Goal: Register for event/course

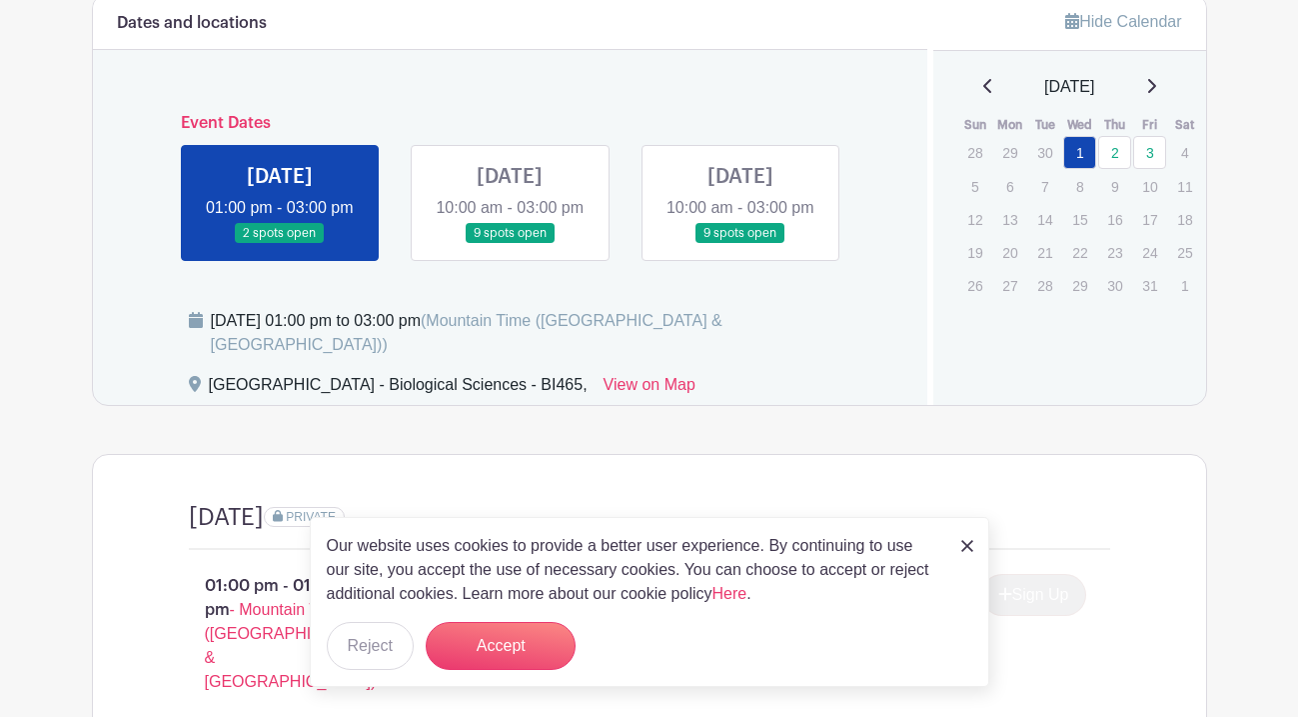
scroll to position [1141, 0]
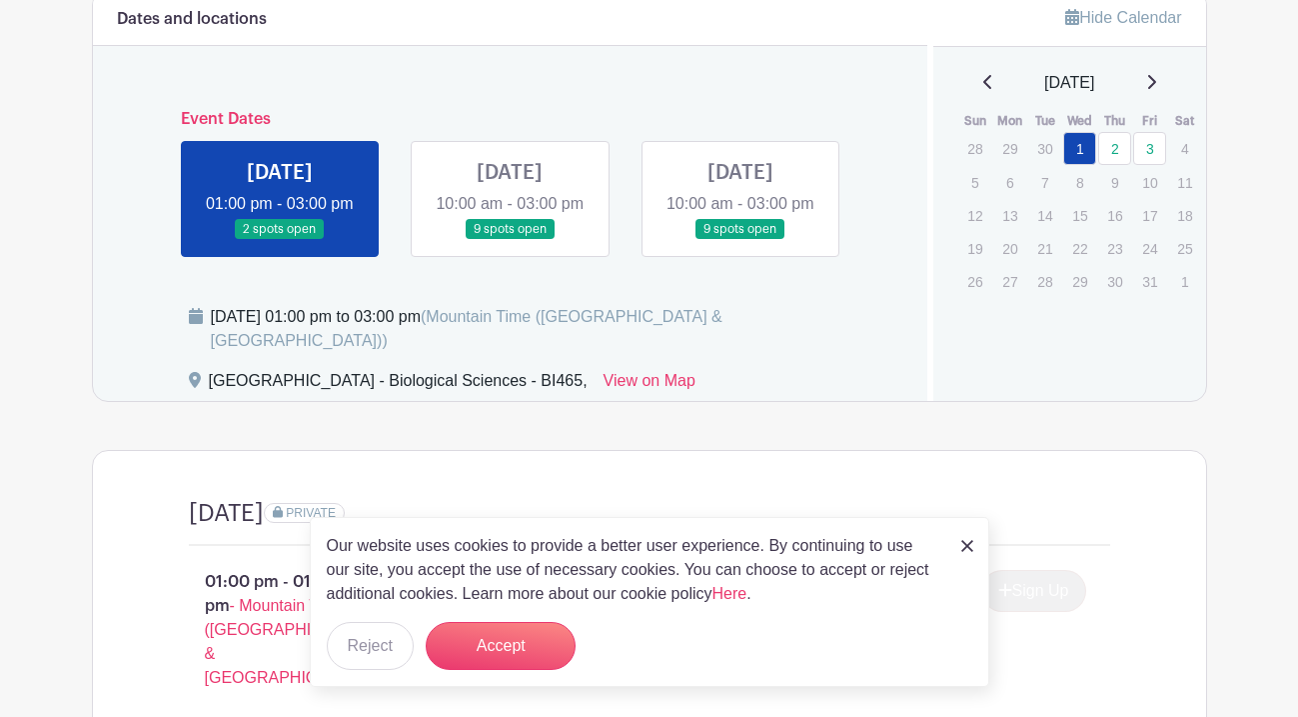
click at [510, 240] on link at bounding box center [510, 240] width 0 height 0
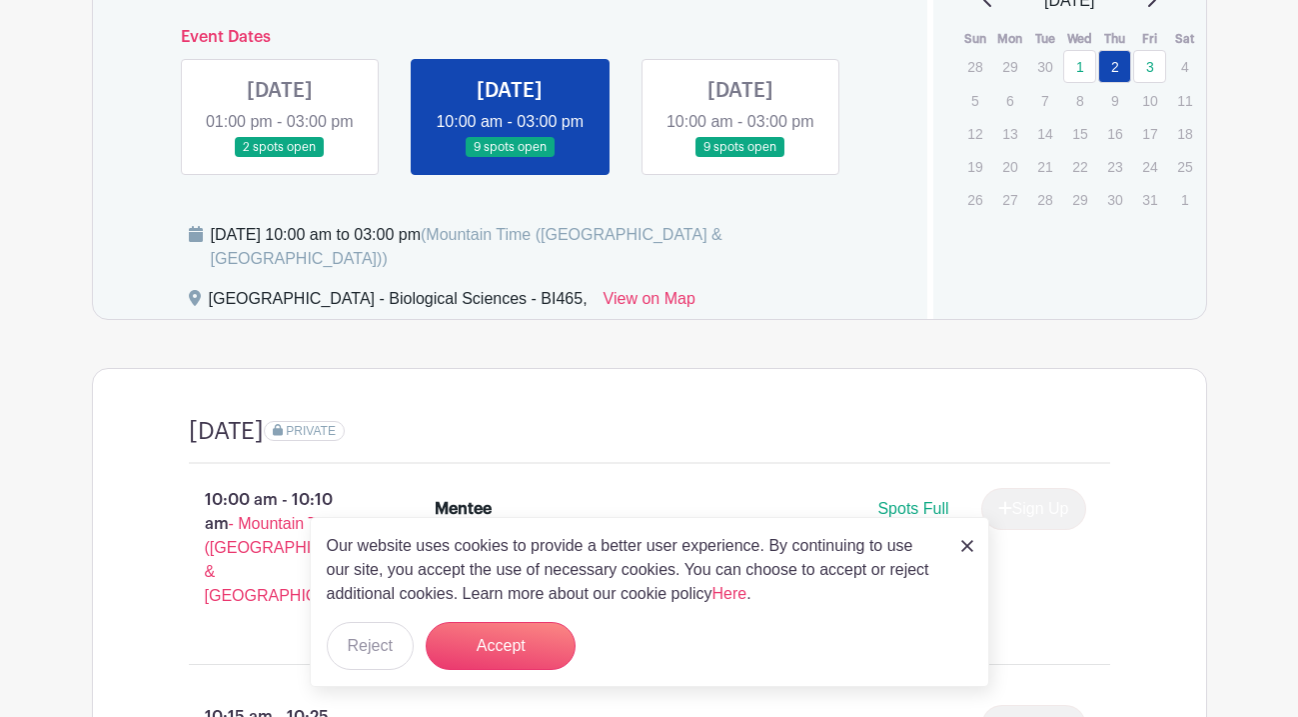
scroll to position [1225, 0]
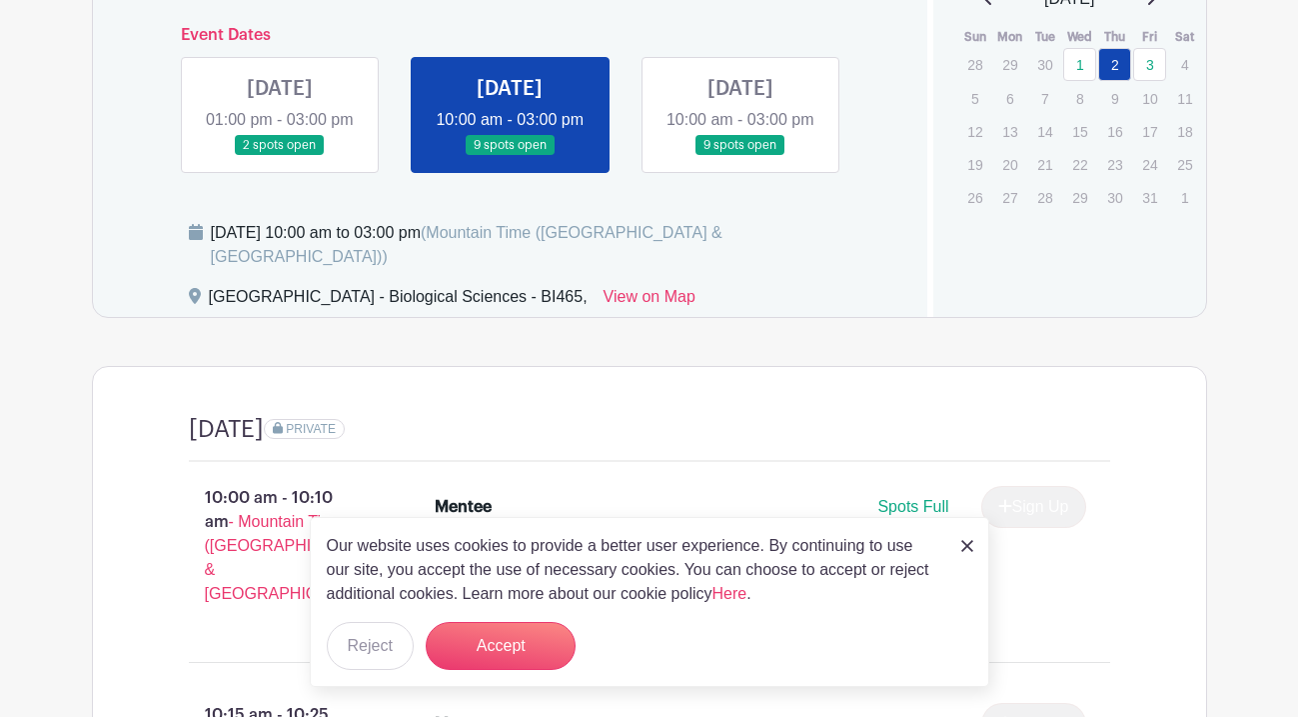
click at [741, 156] on link at bounding box center [741, 156] width 0 height 0
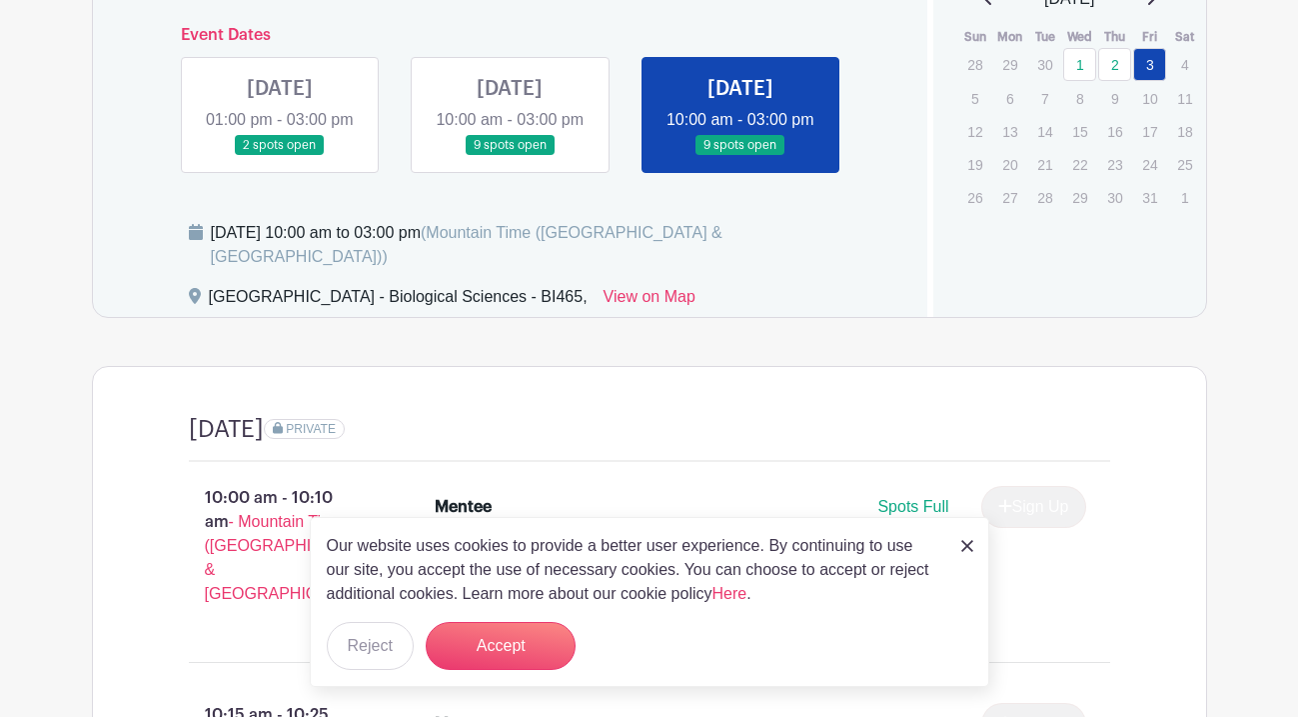
click at [510, 156] on link at bounding box center [510, 156] width 0 height 0
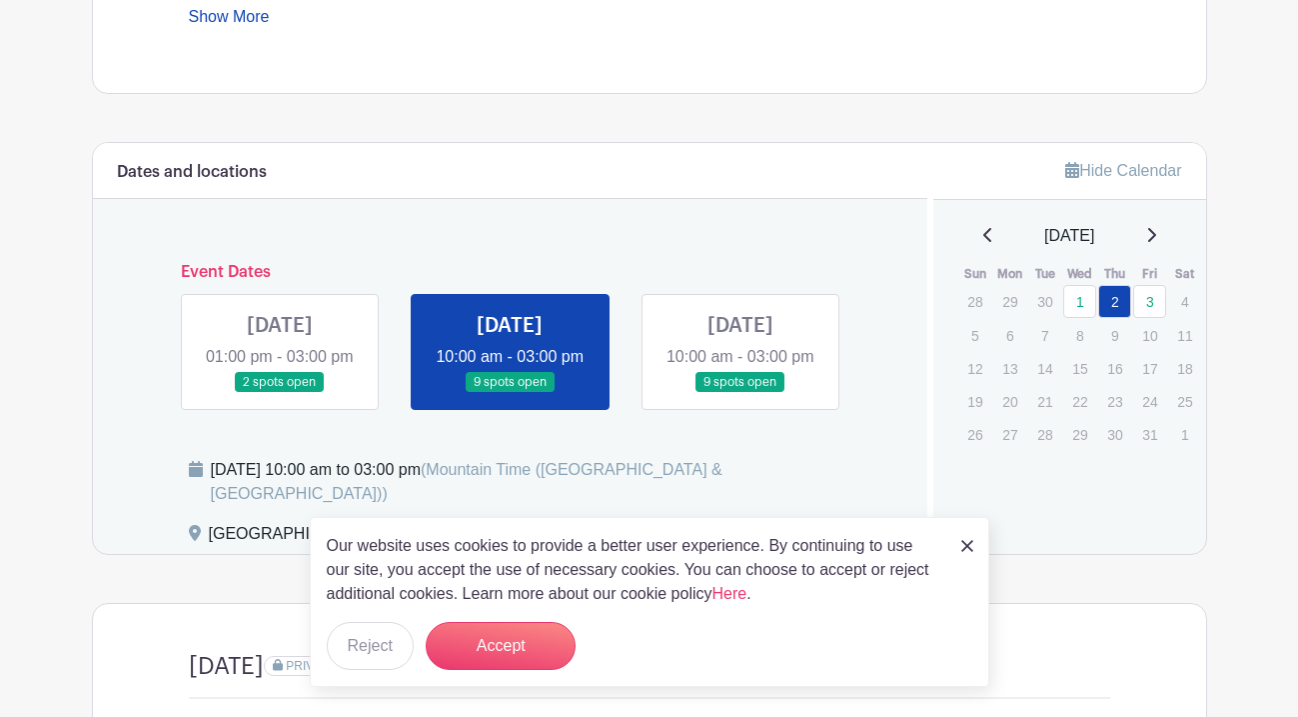
scroll to position [977, 0]
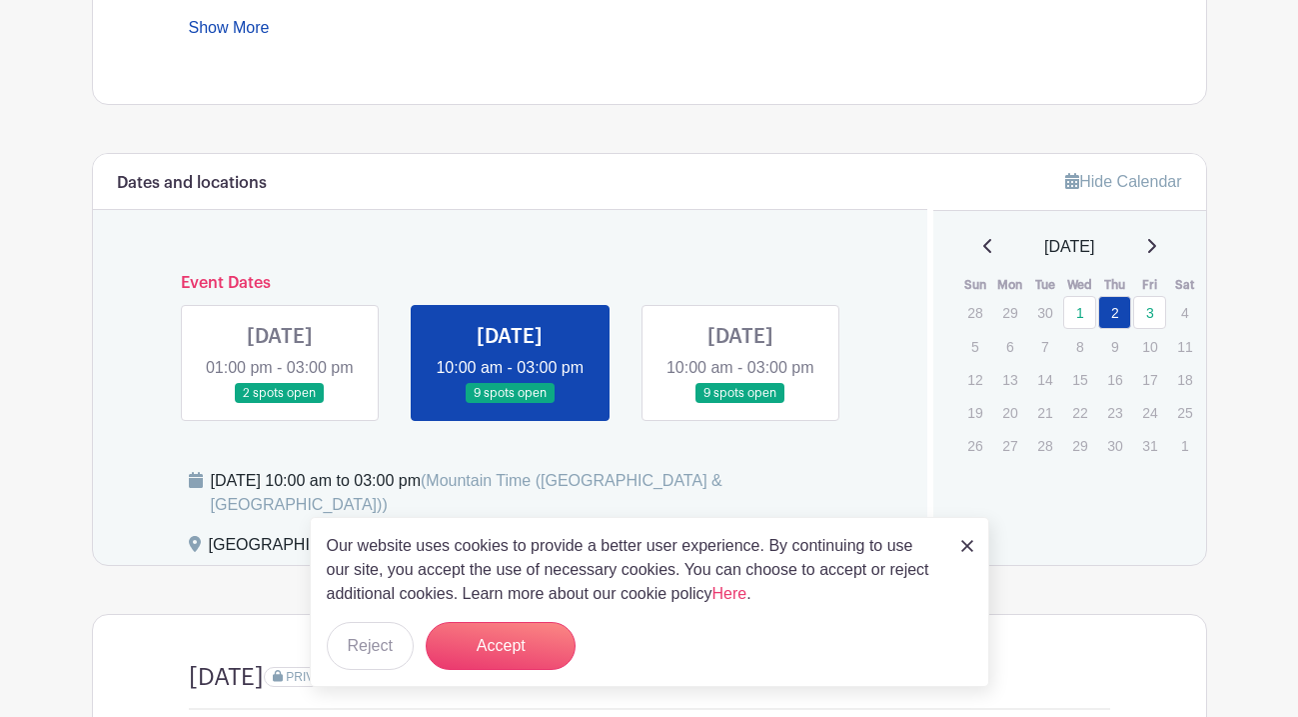
click at [741, 404] on link at bounding box center [741, 404] width 0 height 0
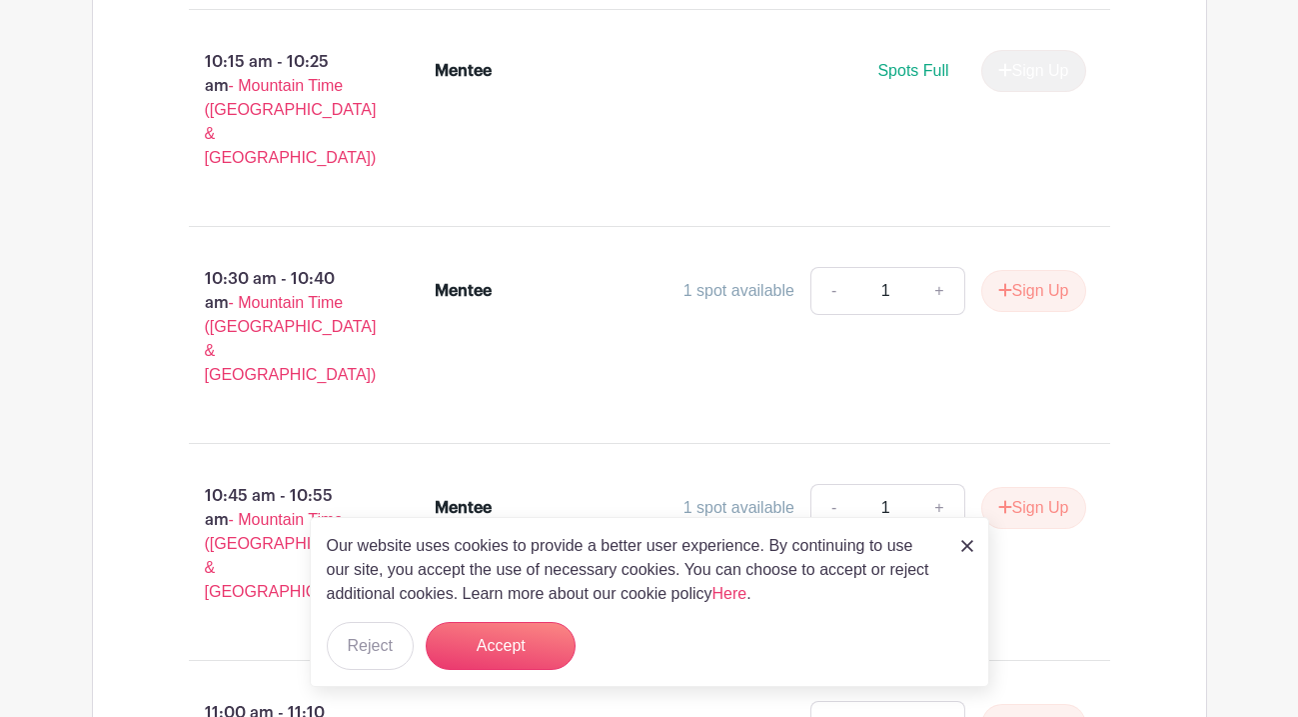
scroll to position [1994, 0]
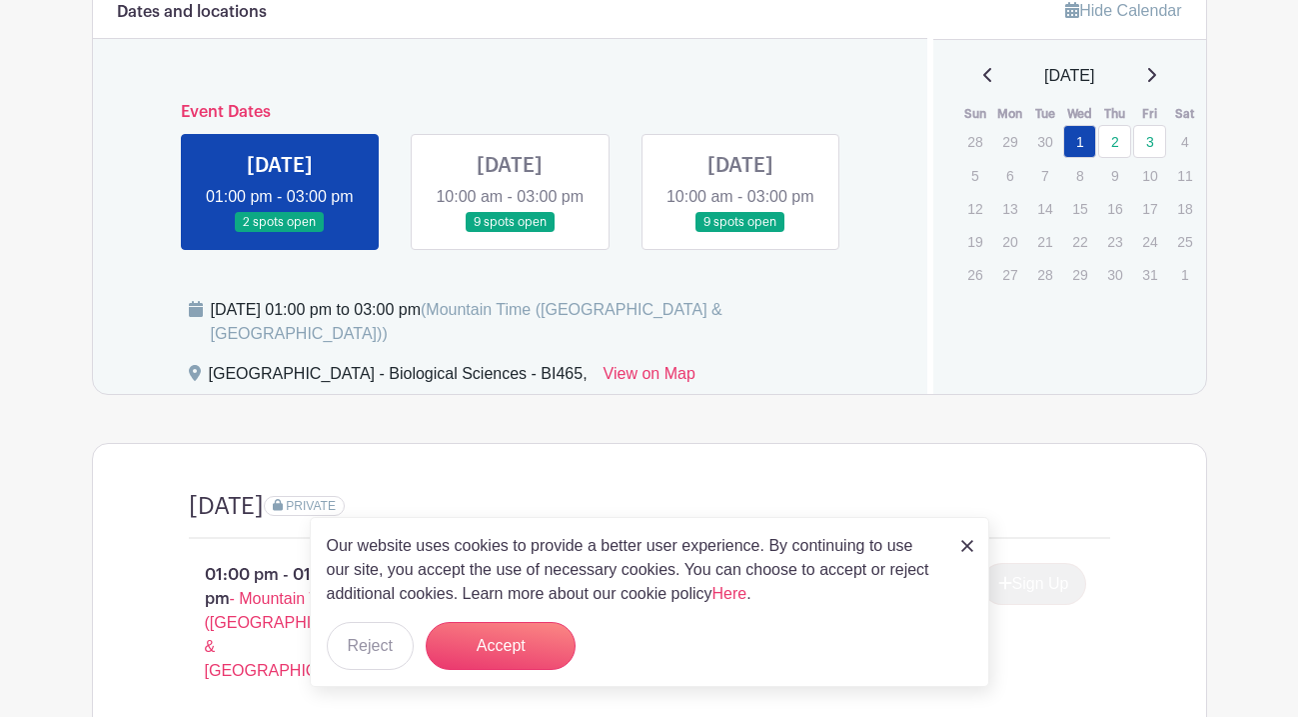
scroll to position [1145, 0]
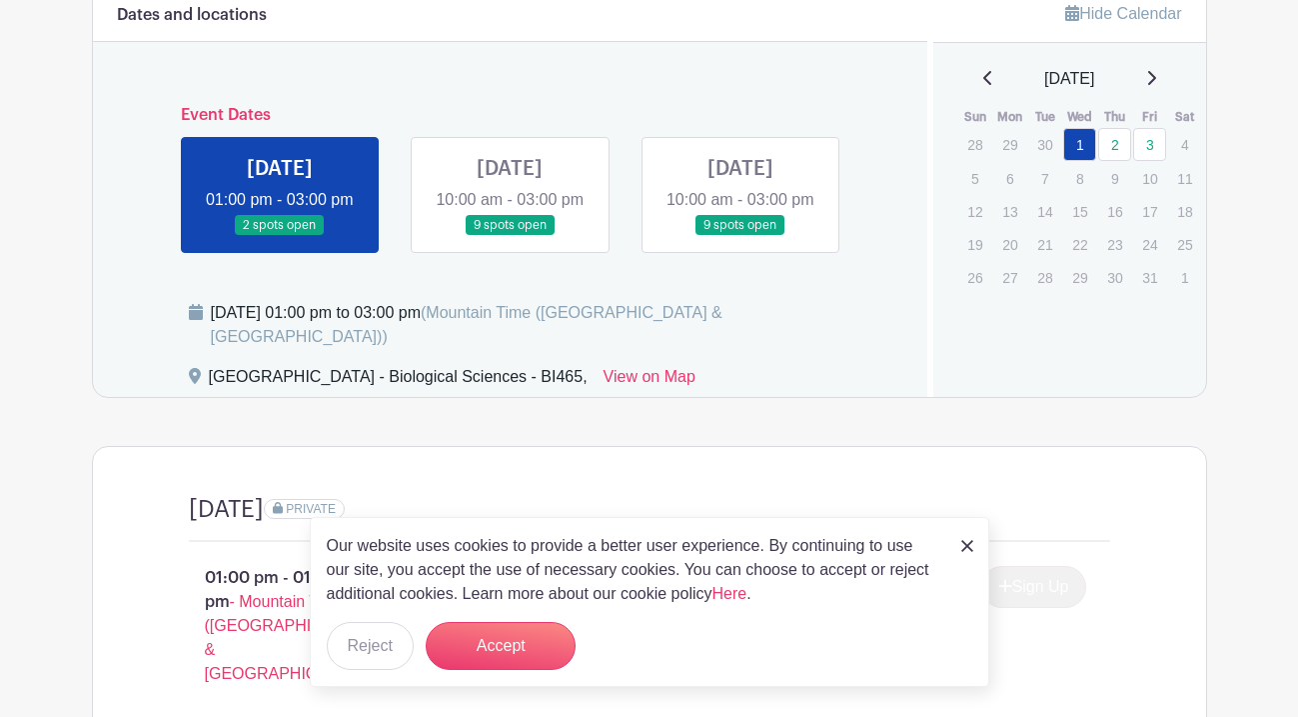
click at [741, 236] on link at bounding box center [741, 236] width 0 height 0
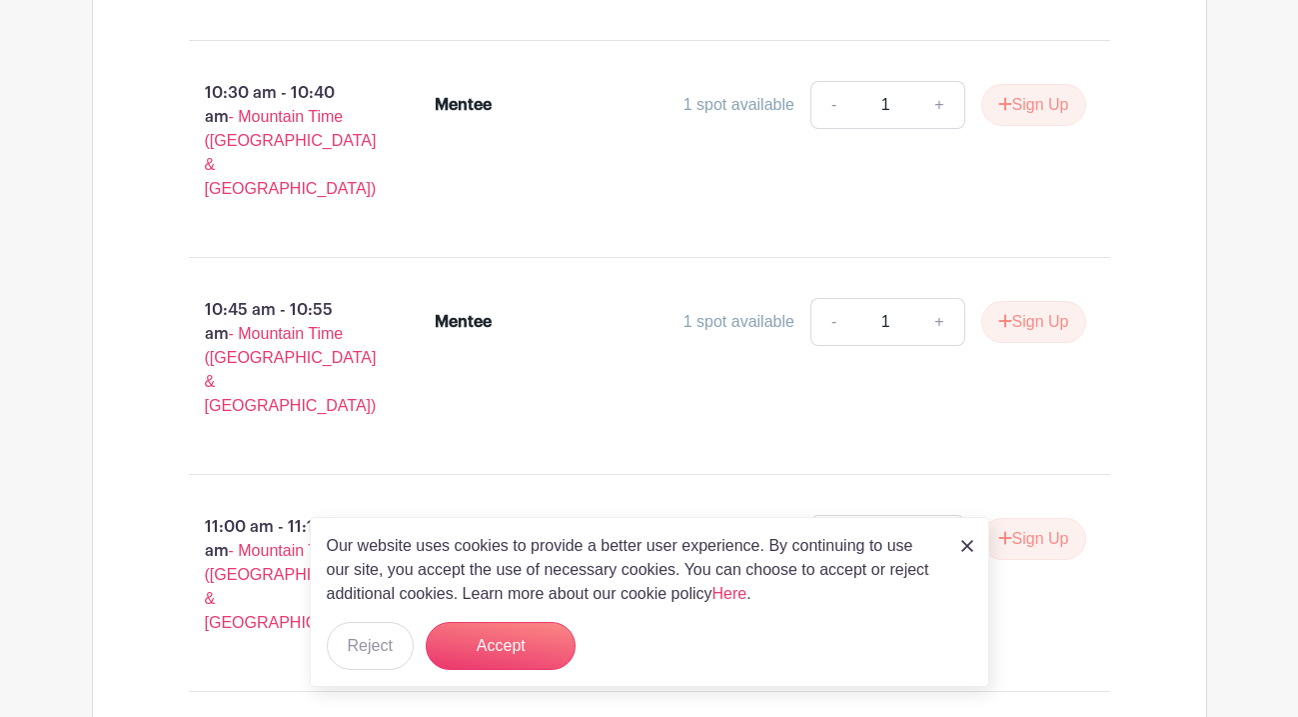
scroll to position [2169, 0]
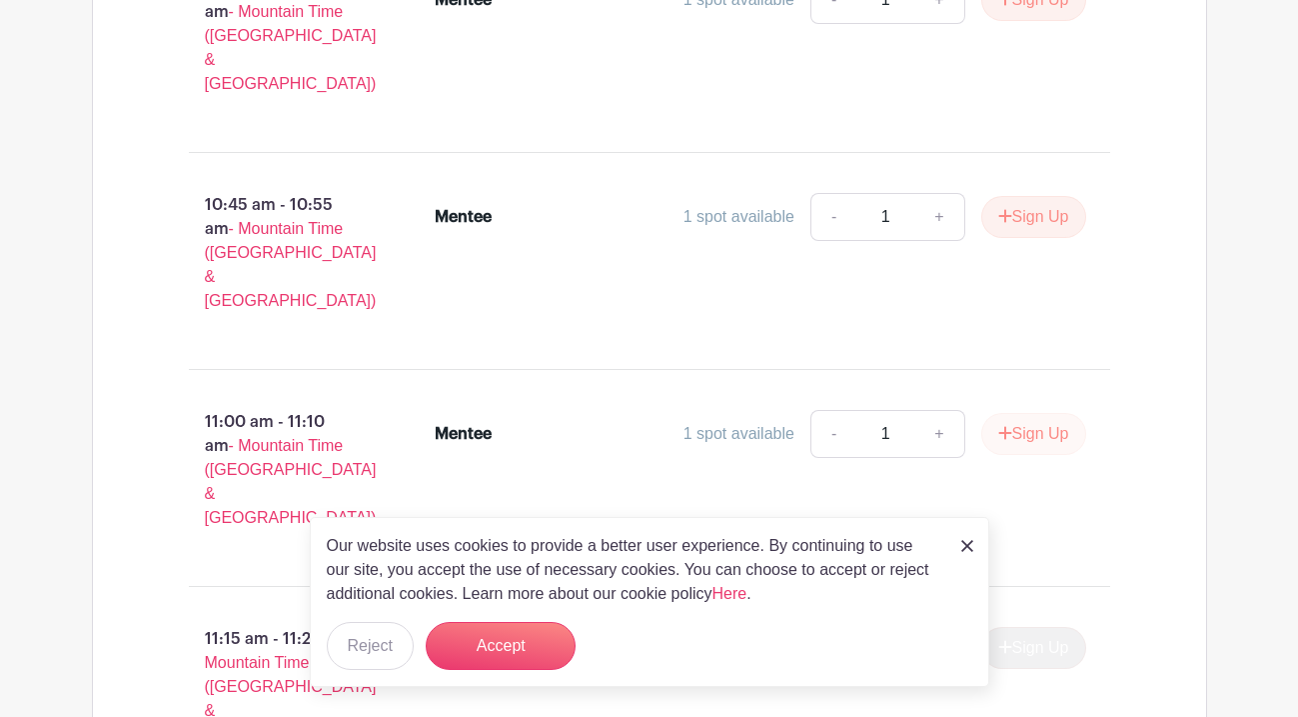
click at [1057, 413] on button "Sign Up" at bounding box center [1033, 434] width 105 height 42
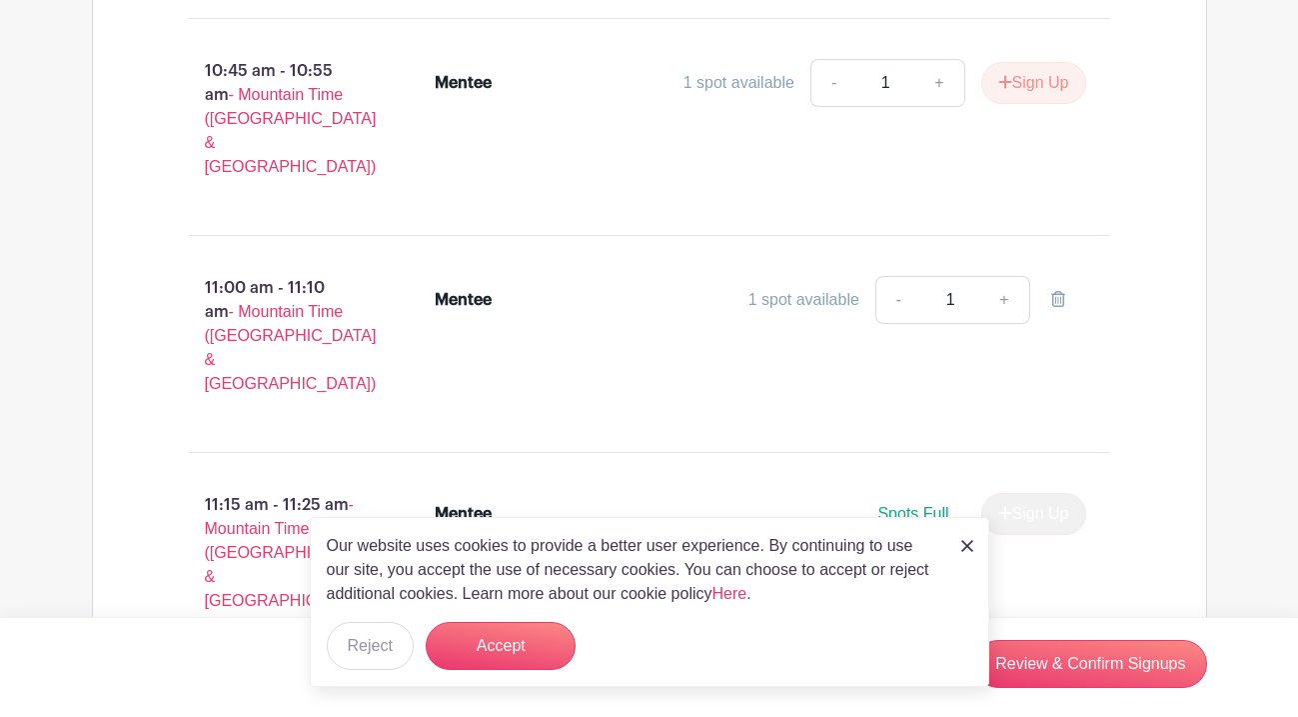
scroll to position [2312, 0]
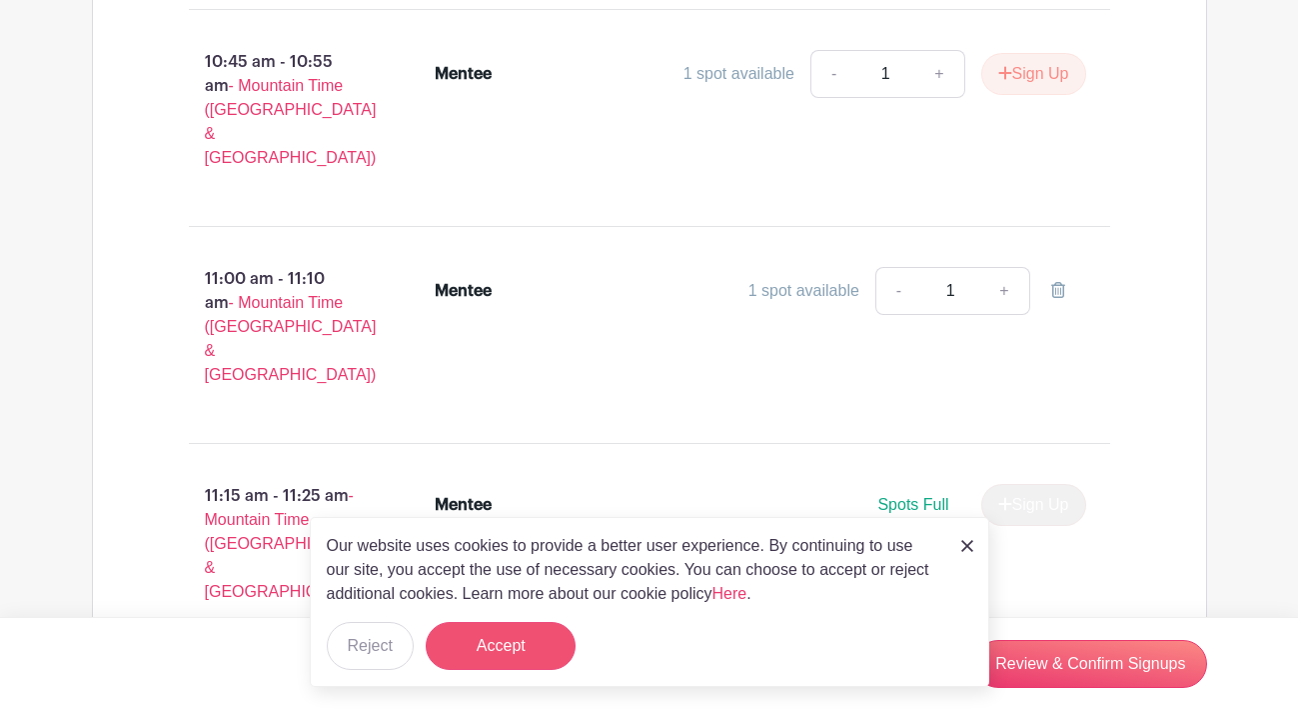
click at [491, 660] on button "Accept" at bounding box center [501, 646] width 150 height 48
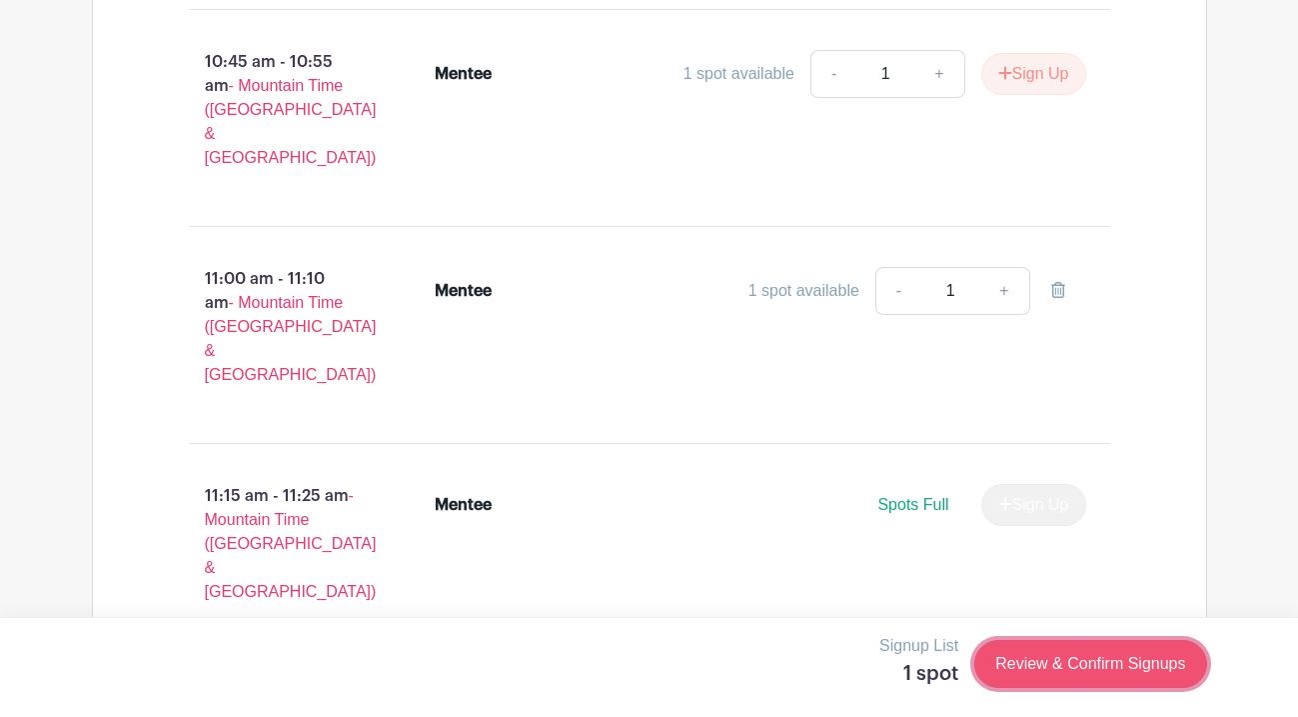
click at [1016, 667] on link "Review & Confirm Signups" at bounding box center [1090, 664] width 232 height 48
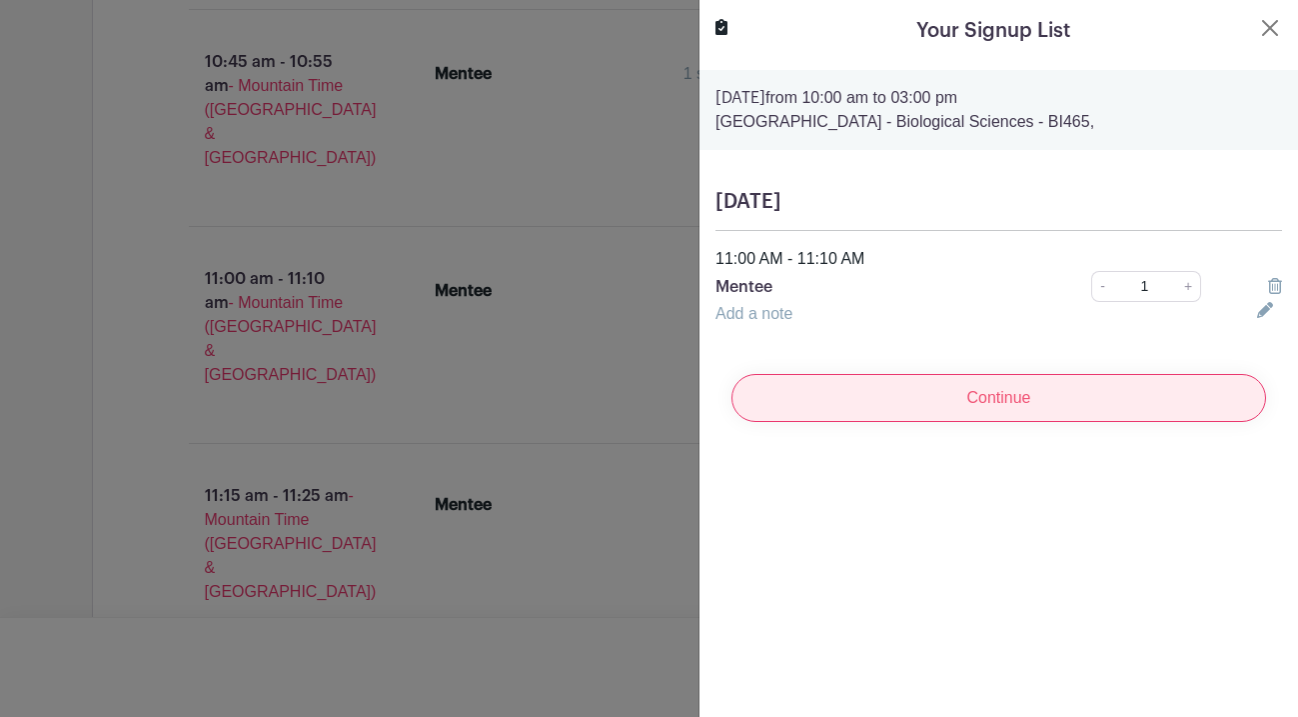
click at [1013, 412] on input "Continue" at bounding box center [999, 398] width 535 height 48
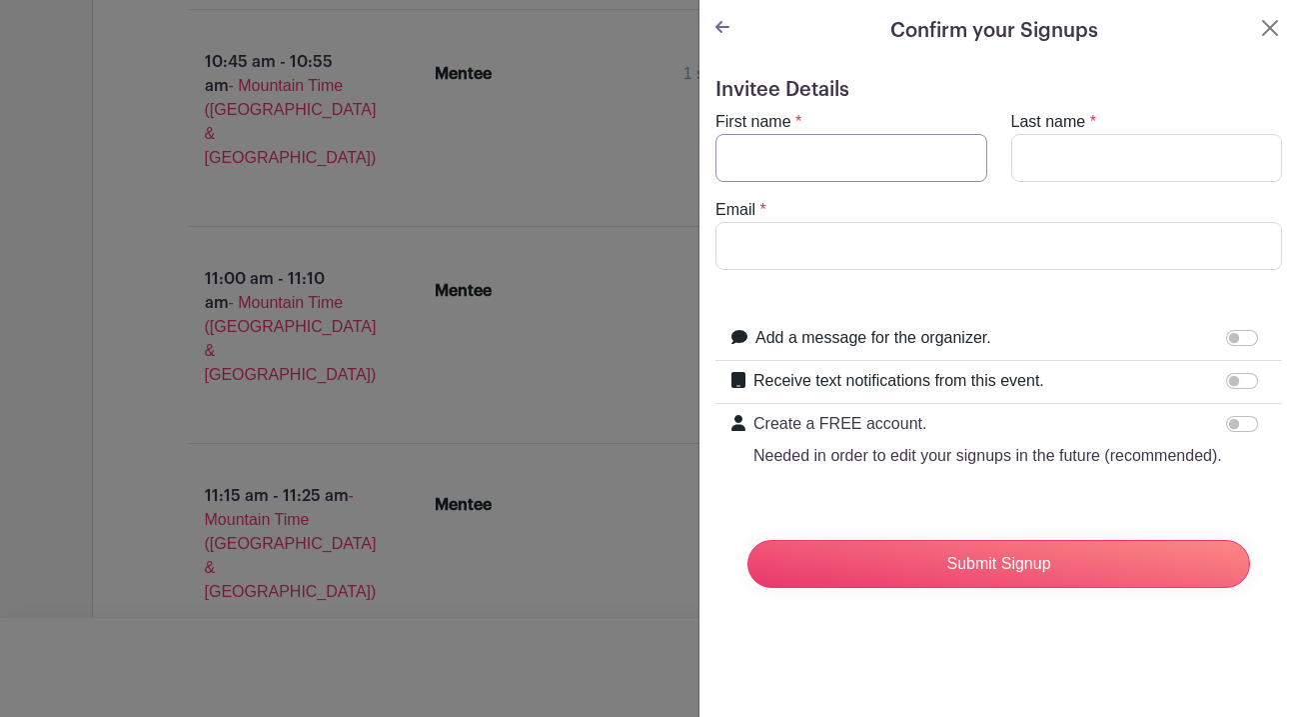
click at [768, 148] on input "First name" at bounding box center [852, 158] width 272 height 48
type input "Zahra"
click at [1082, 169] on input "Last name" at bounding box center [1147, 158] width 272 height 48
type input "Hashemiyan"
click at [917, 240] on input "Email" at bounding box center [999, 246] width 567 height 48
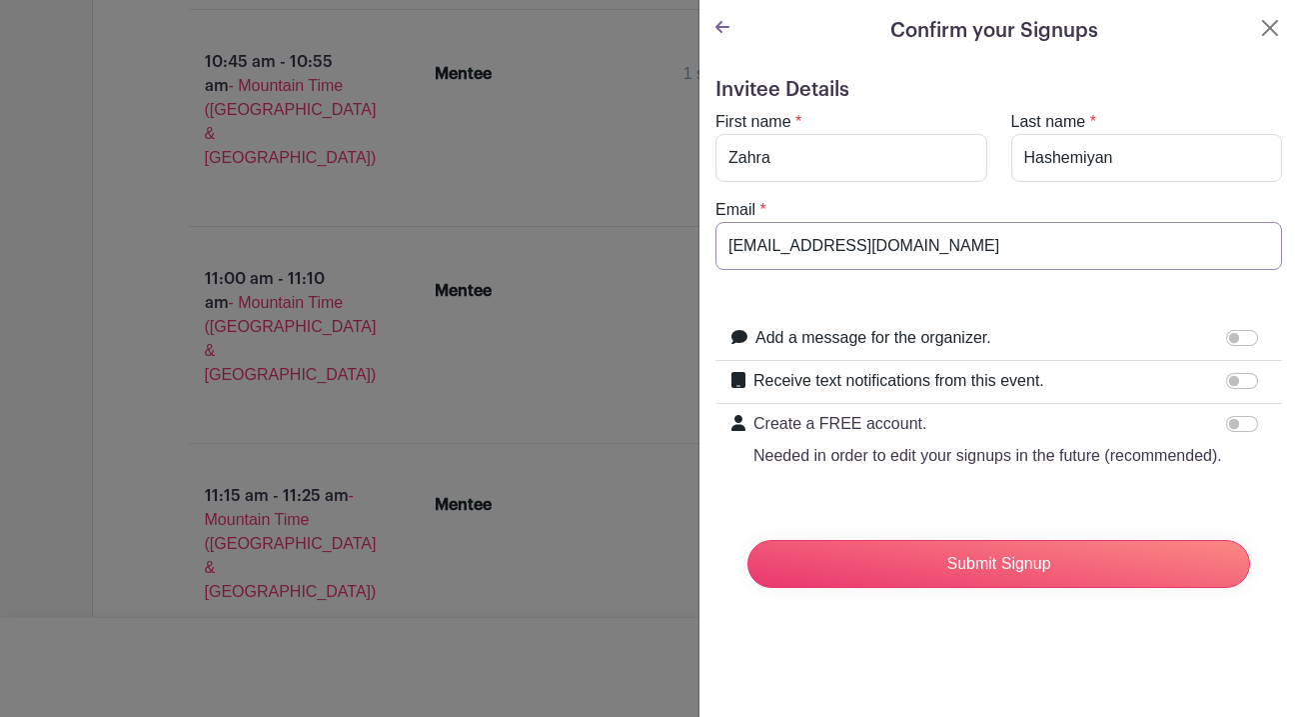
type input "[EMAIL_ADDRESS][DOMAIN_NAME]"
click at [1237, 388] on input "Receive text notifications from this event." at bounding box center [1242, 381] width 32 height 16
checkbox input "true"
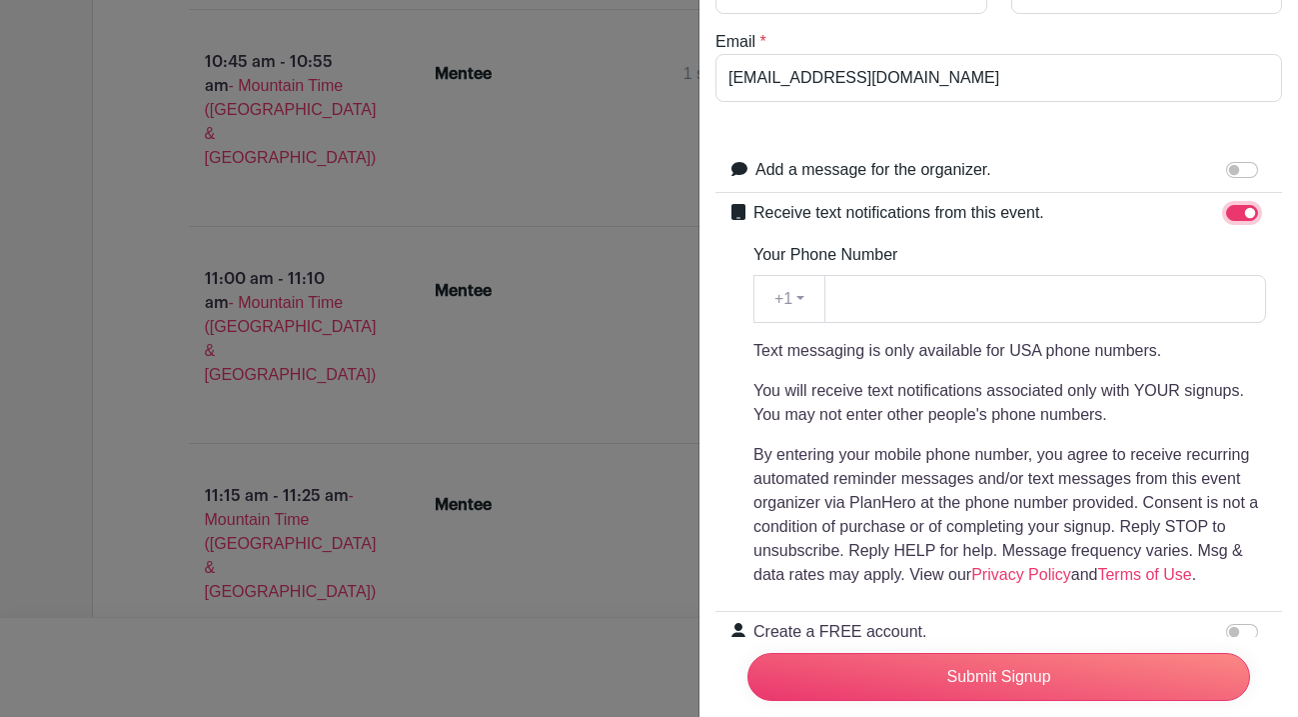
scroll to position [285, 0]
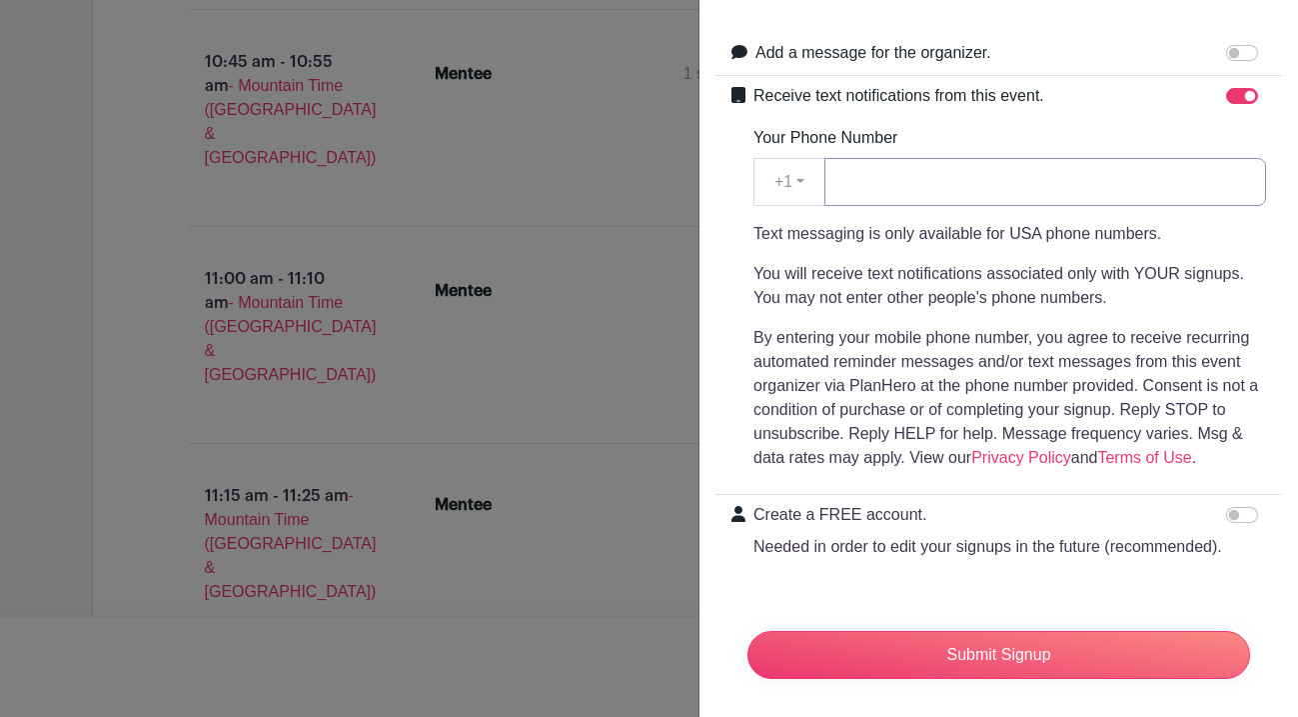
click at [904, 177] on input "Your Phone Number" at bounding box center [1046, 182] width 442 height 48
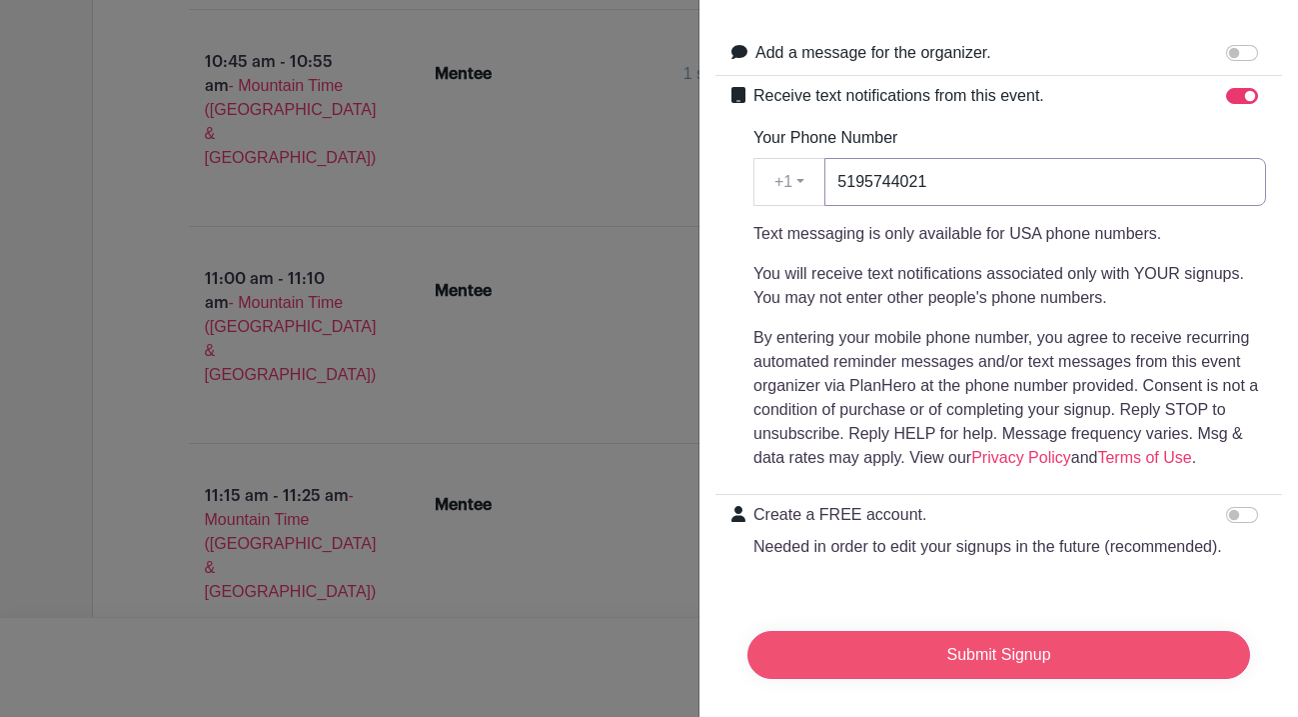
type input "5195744021"
click at [947, 643] on input "Submit Signup" at bounding box center [999, 655] width 503 height 48
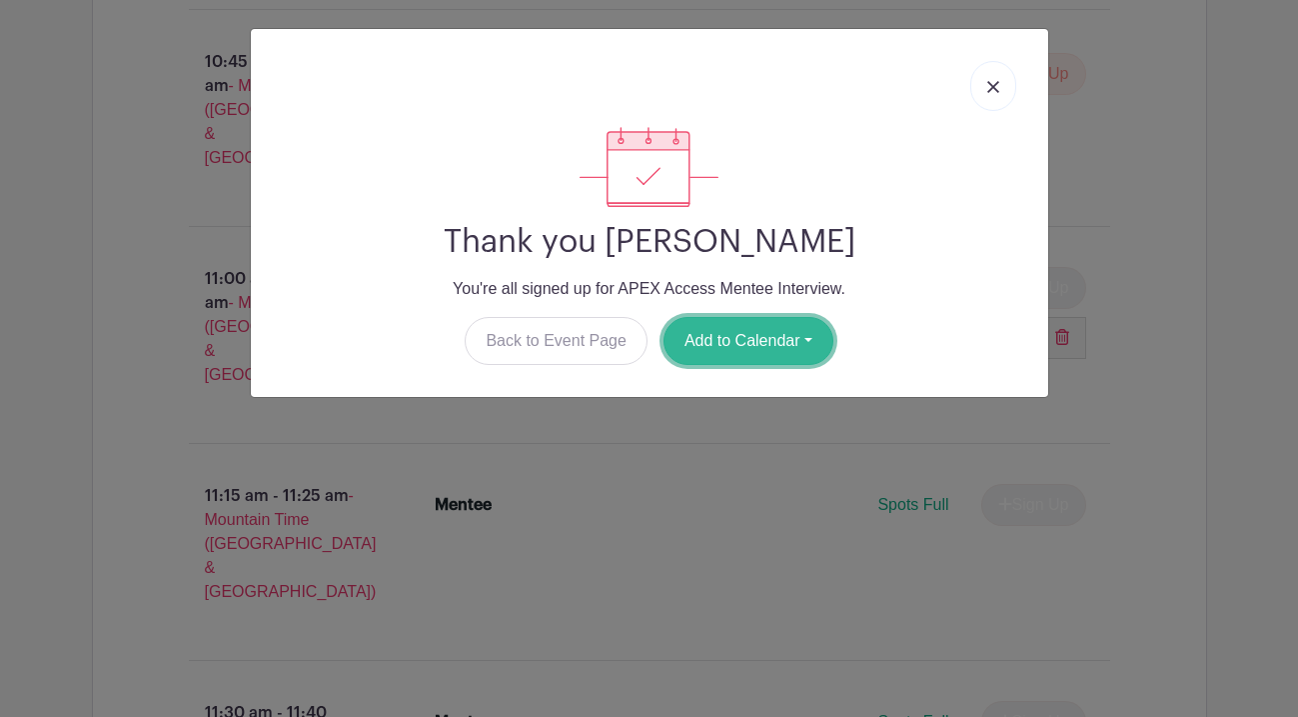
click at [714, 344] on button "Add to Calendar" at bounding box center [749, 341] width 170 height 48
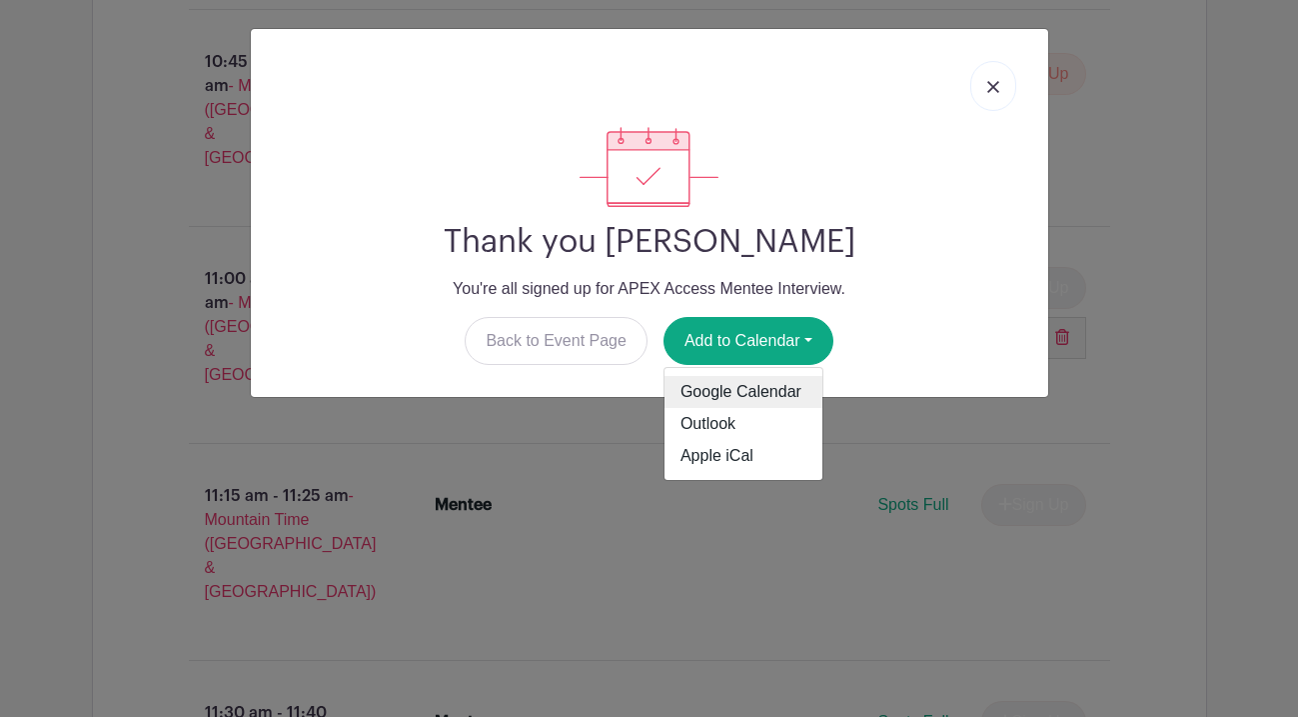
click at [724, 406] on link "Google Calendar" at bounding box center [744, 392] width 158 height 32
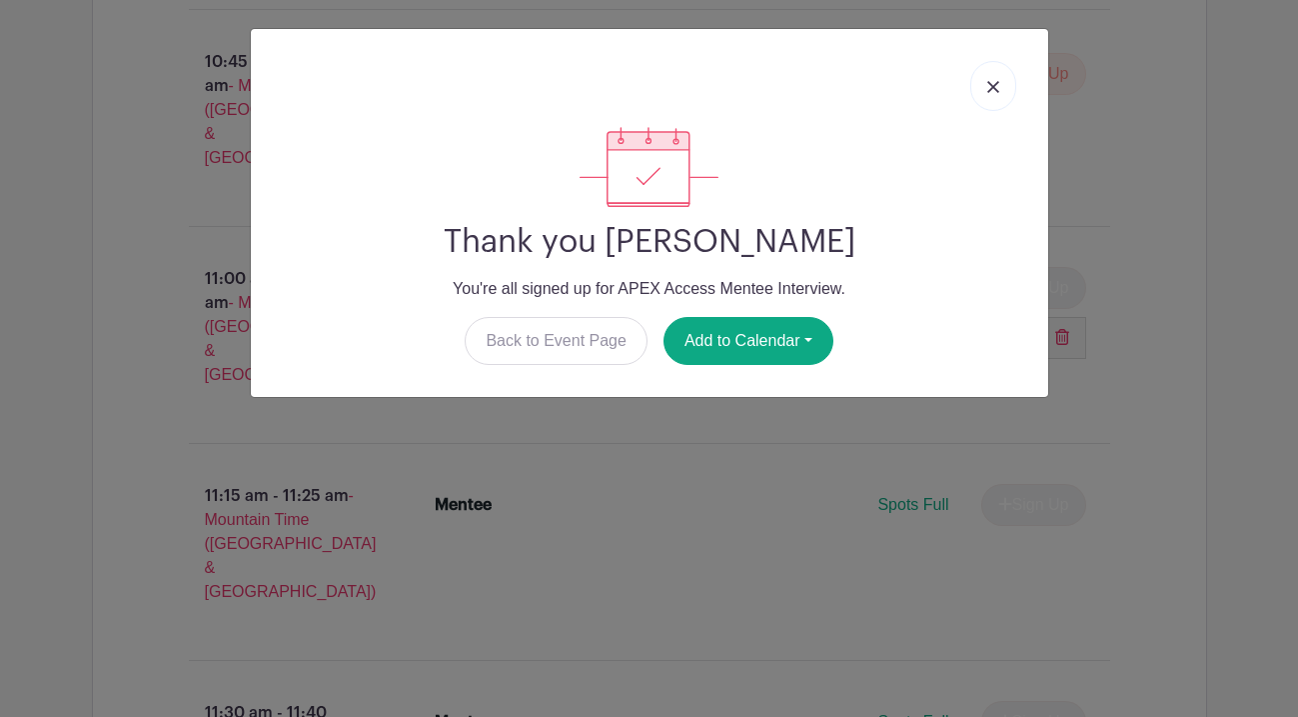
click at [1004, 84] on link at bounding box center [993, 86] width 46 height 50
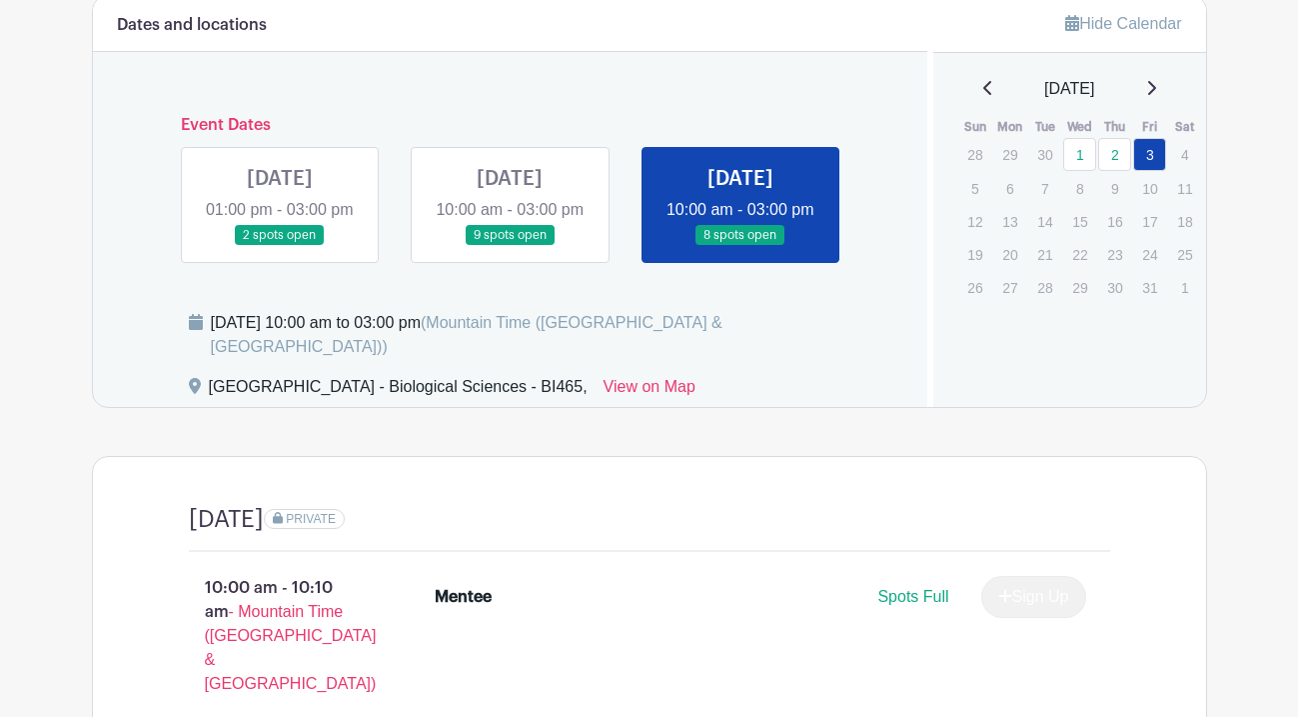
scroll to position [1168, 0]
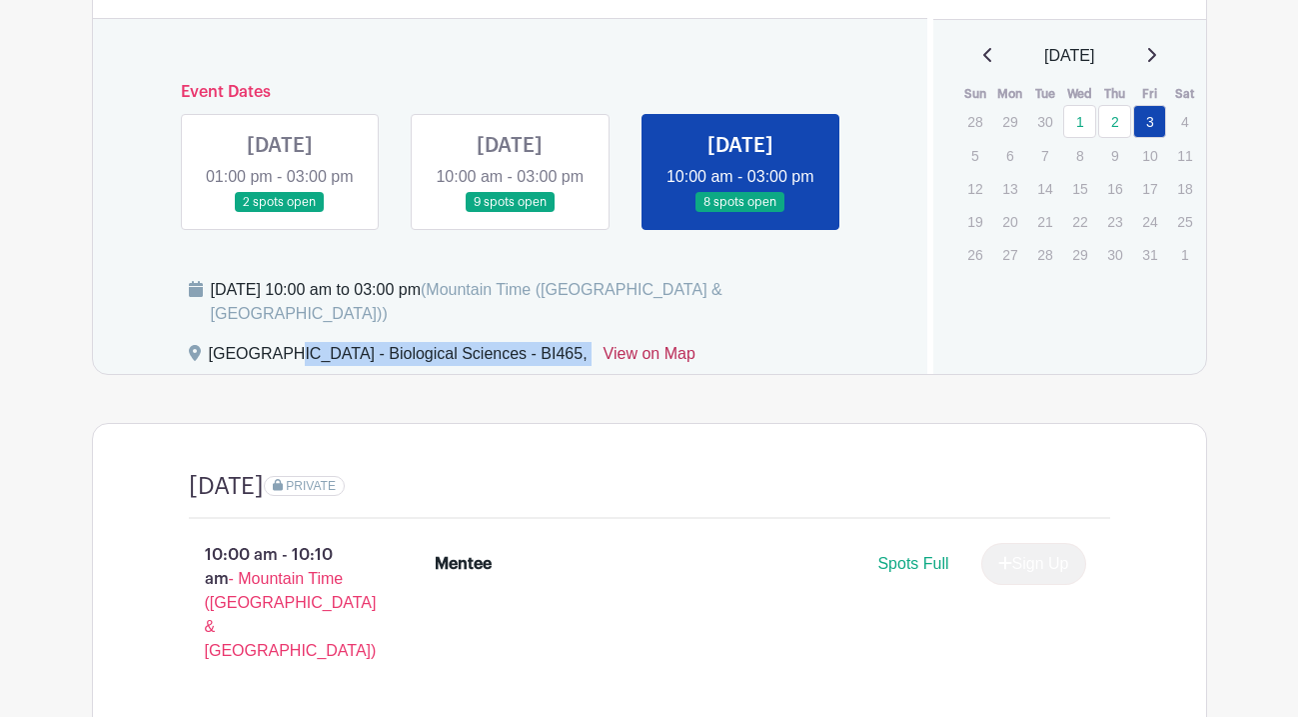
drag, startPoint x: 208, startPoint y: 359, endPoint x: 592, endPoint y: 349, distance: 383.9
click at [592, 349] on div "[GEOGRAPHIC_DATA] - Biological Sciences - BI465, View on Map" at bounding box center [547, 358] width 716 height 32
click at [651, 360] on link "View on Map" at bounding box center [650, 358] width 92 height 32
copy div "[GEOGRAPHIC_DATA] - Biological Sciences - BI465,"
